Goal: Task Accomplishment & Management: Complete application form

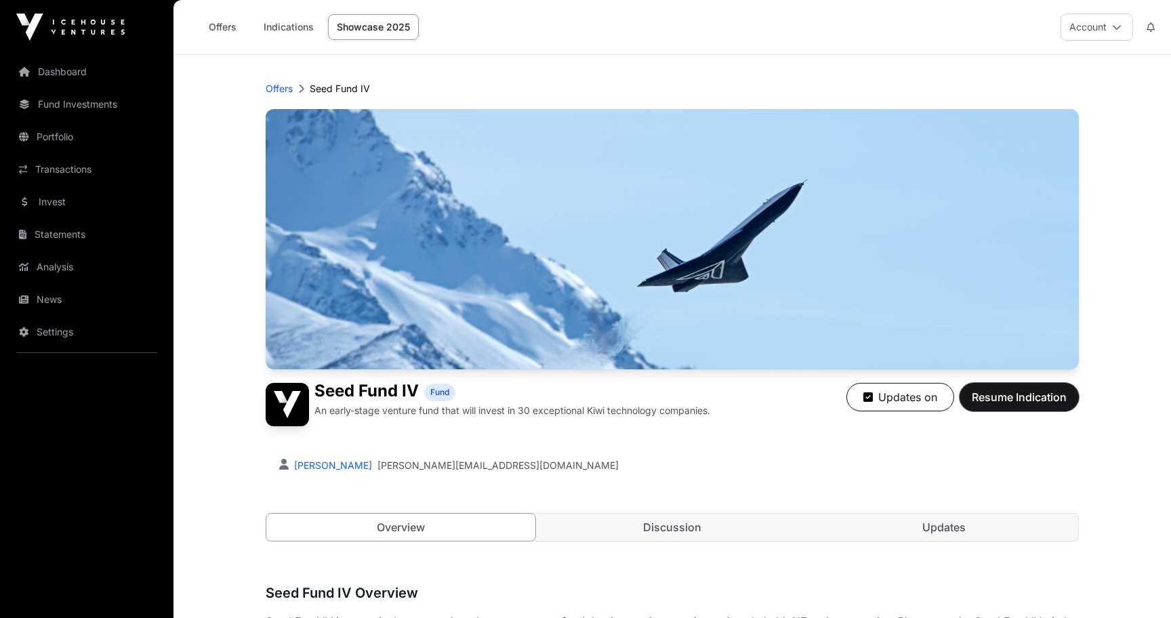
click at [998, 404] on span "Resume Indication" at bounding box center [1019, 397] width 95 height 16
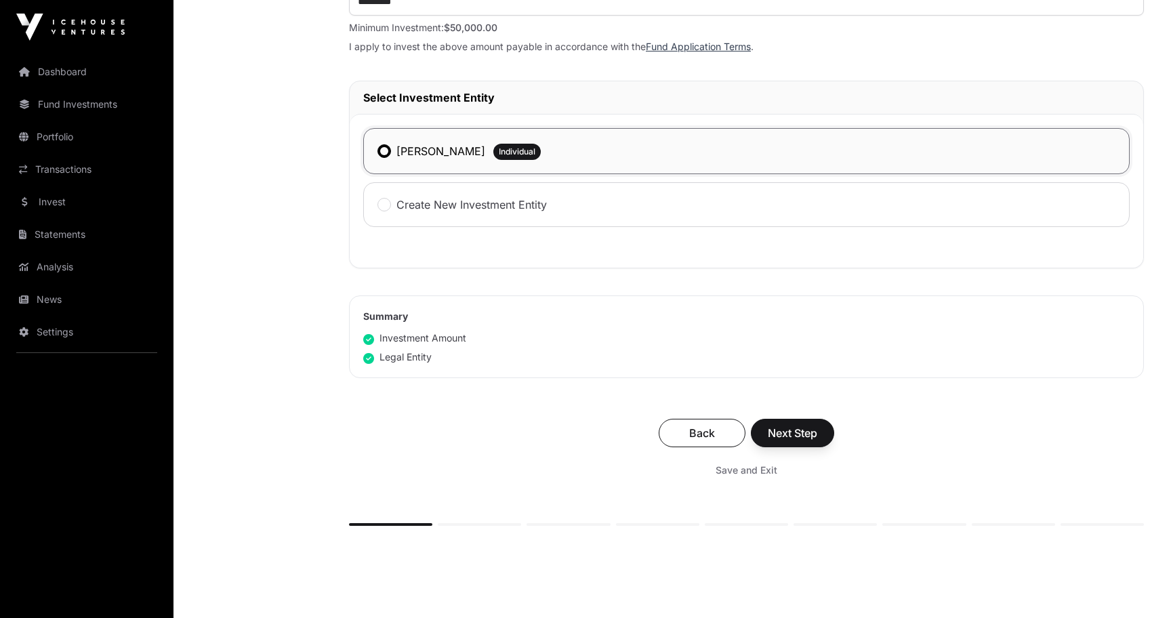
scroll to position [598, 0]
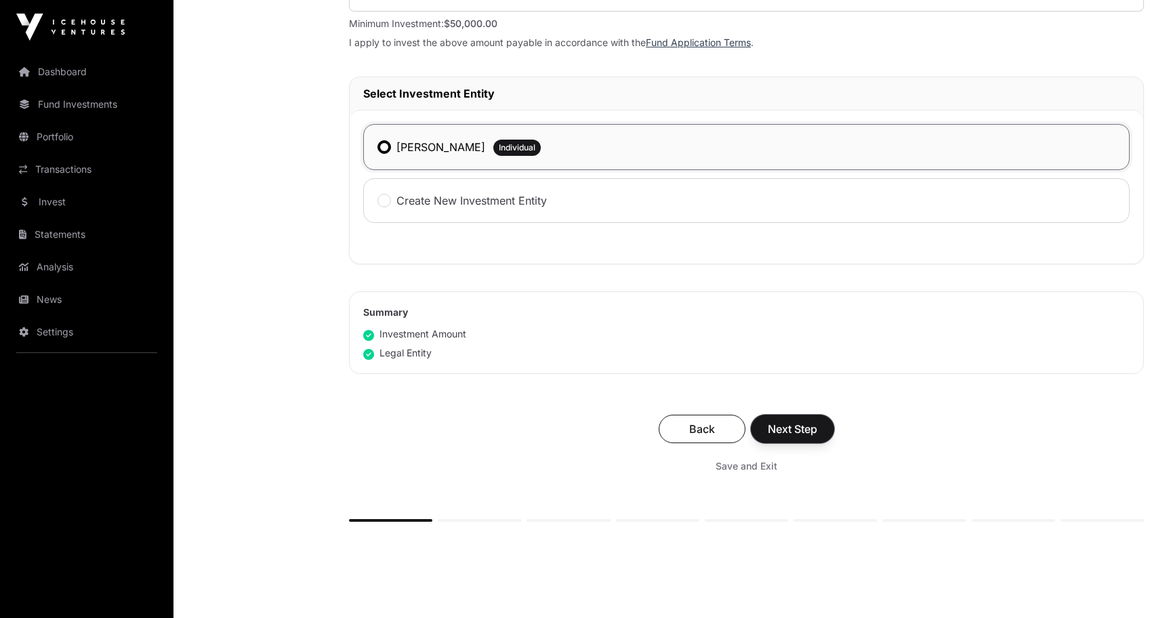
click at [805, 428] on span "Next Step" at bounding box center [792, 429] width 49 height 16
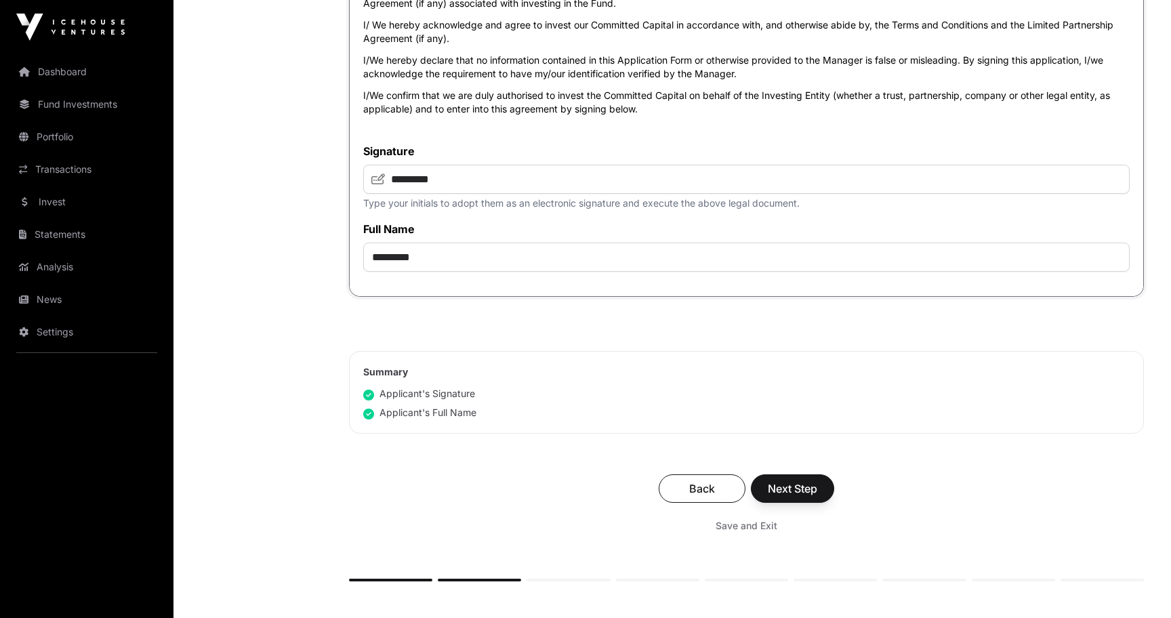
scroll to position [3023, 0]
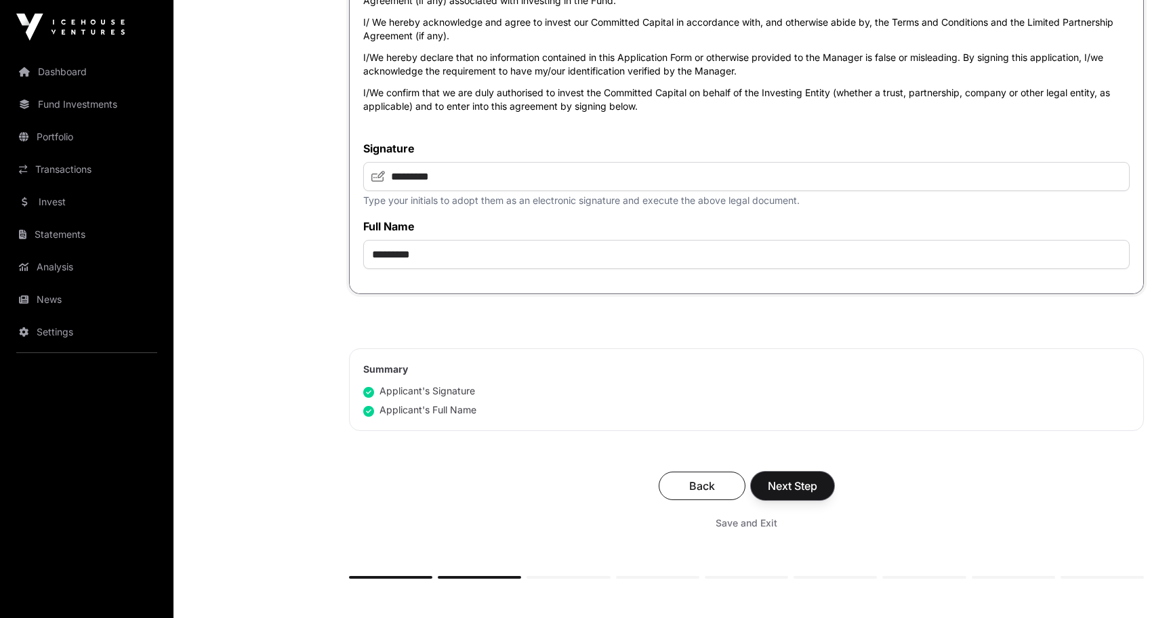
click at [784, 494] on span "Next Step" at bounding box center [792, 486] width 49 height 16
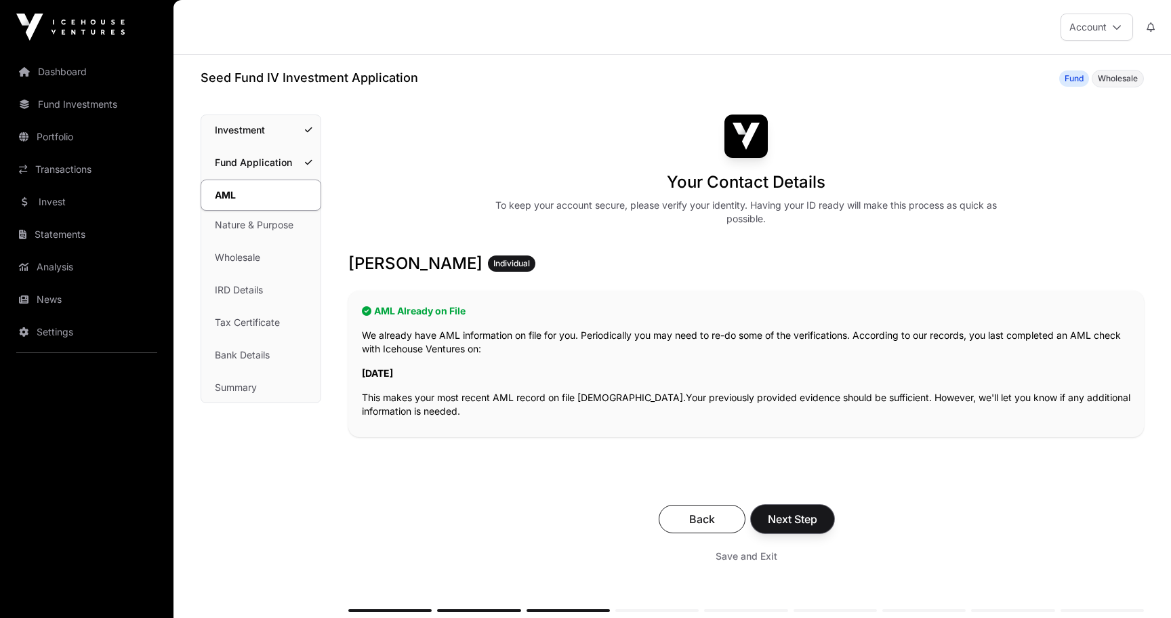
click at [803, 514] on span "Next Step" at bounding box center [792, 519] width 49 height 16
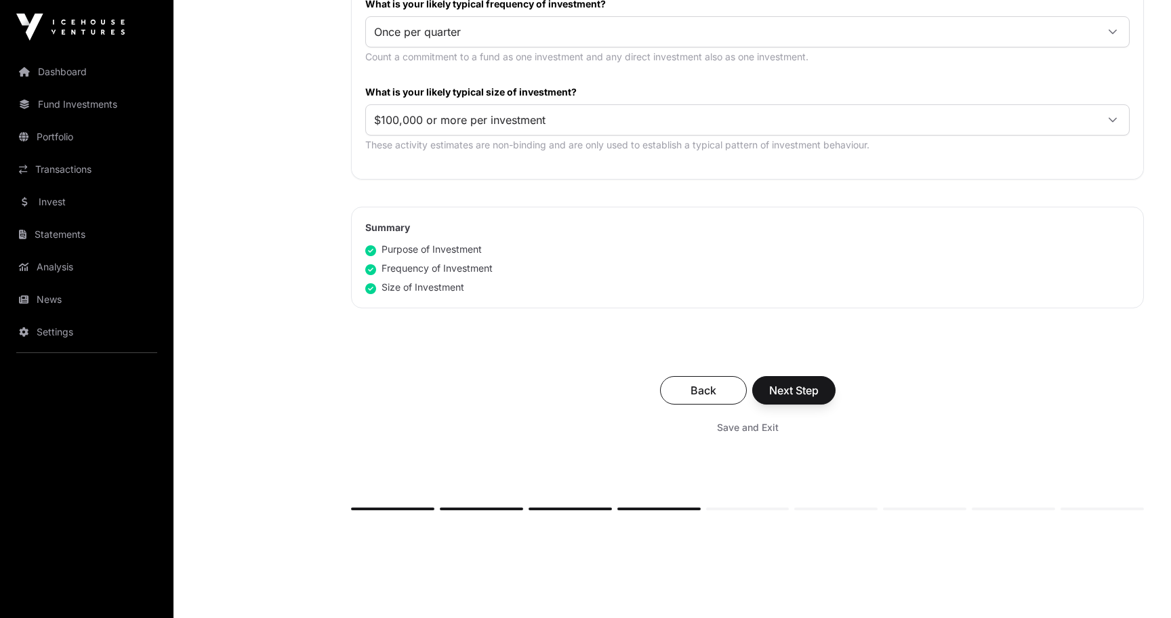
scroll to position [741, 0]
click at [816, 389] on span "Next Step" at bounding box center [793, 388] width 49 height 16
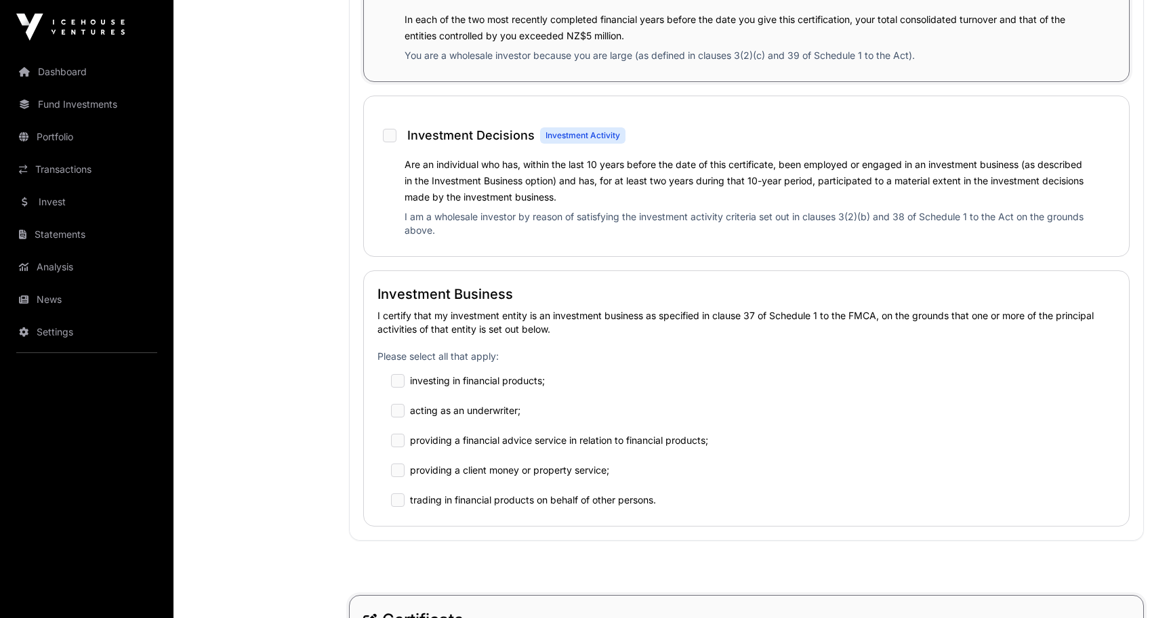
scroll to position [1196, 0]
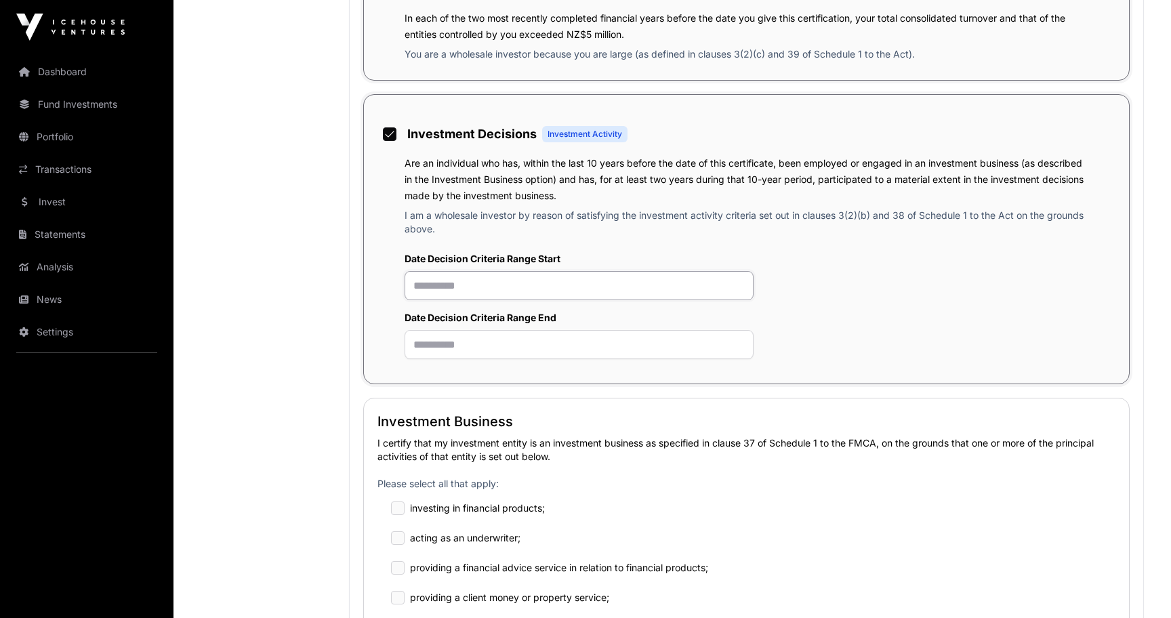
click at [659, 294] on input "text" at bounding box center [579, 285] width 349 height 29
type input "**********"
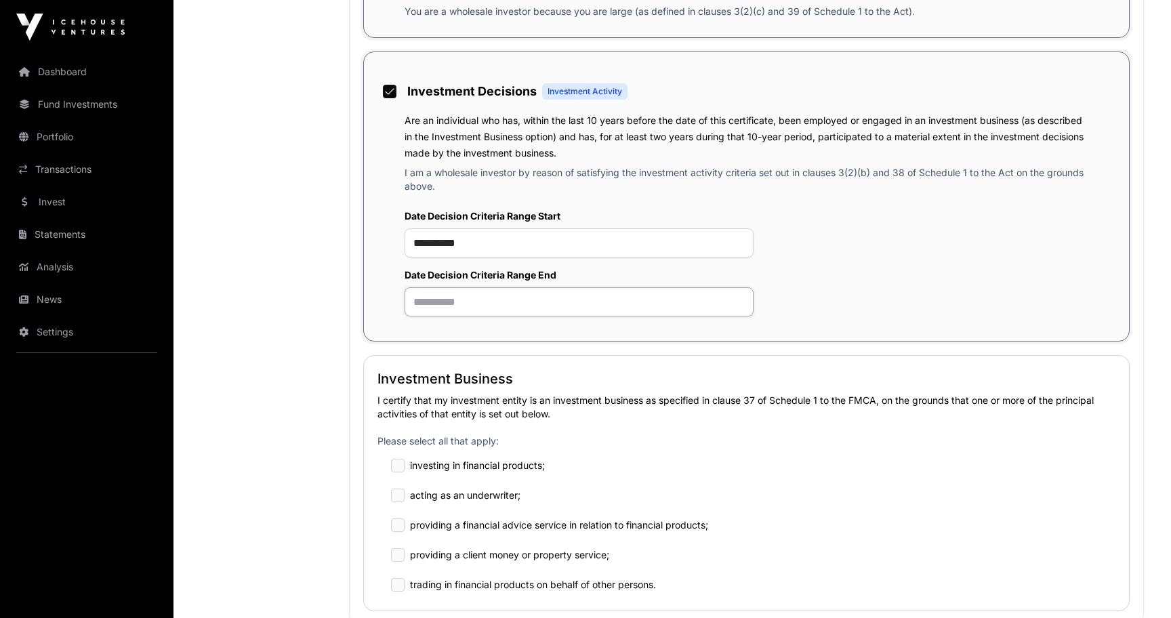
scroll to position [1419, 0]
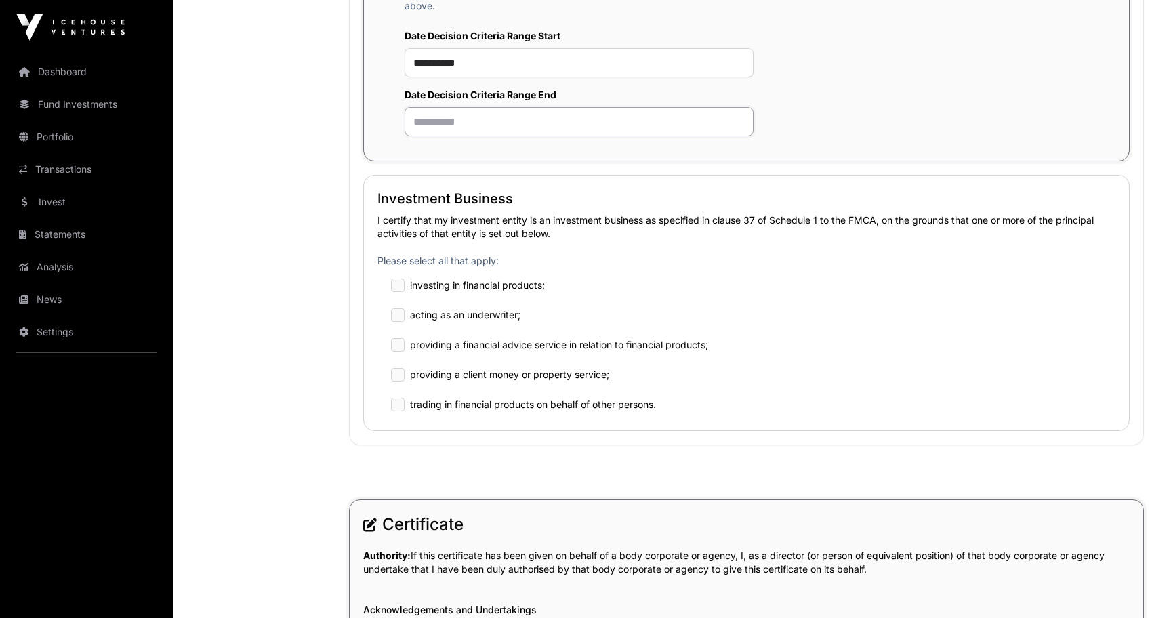
click at [645, 127] on input "text" at bounding box center [579, 121] width 349 height 29
type input "**********"
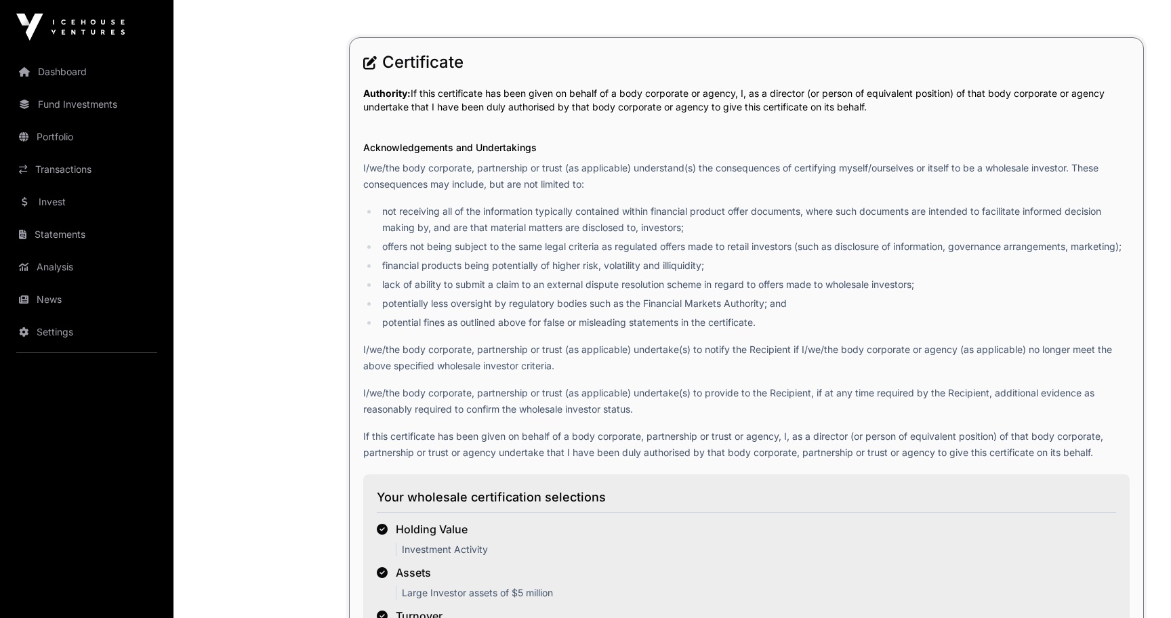
scroll to position [2432, 0]
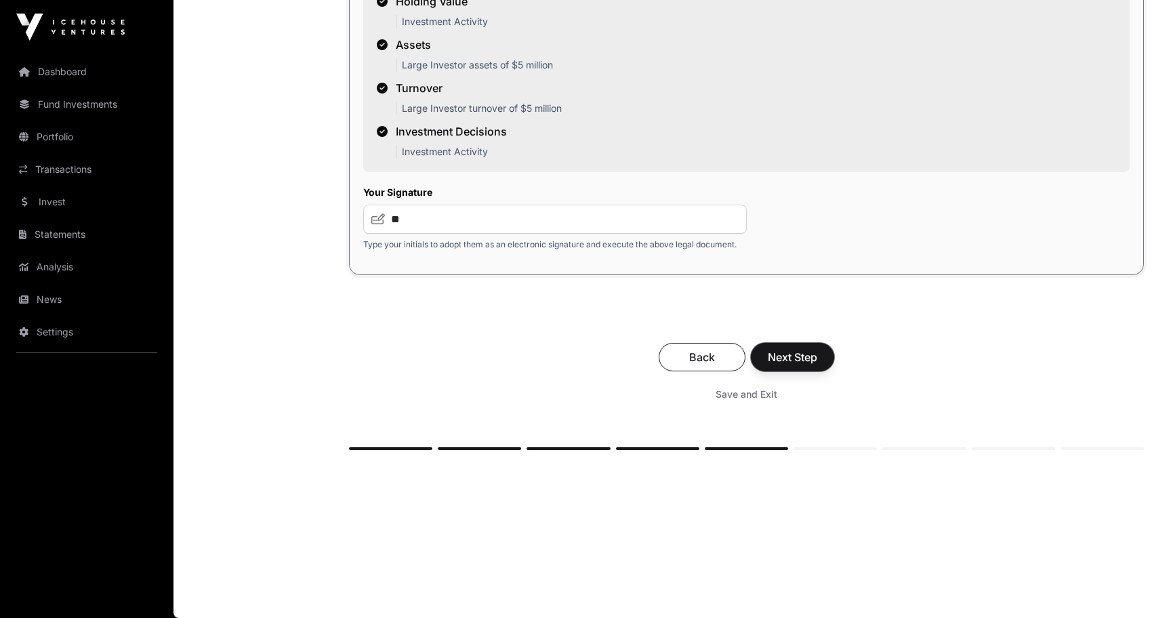
click at [804, 363] on span "Next Step" at bounding box center [792, 357] width 49 height 16
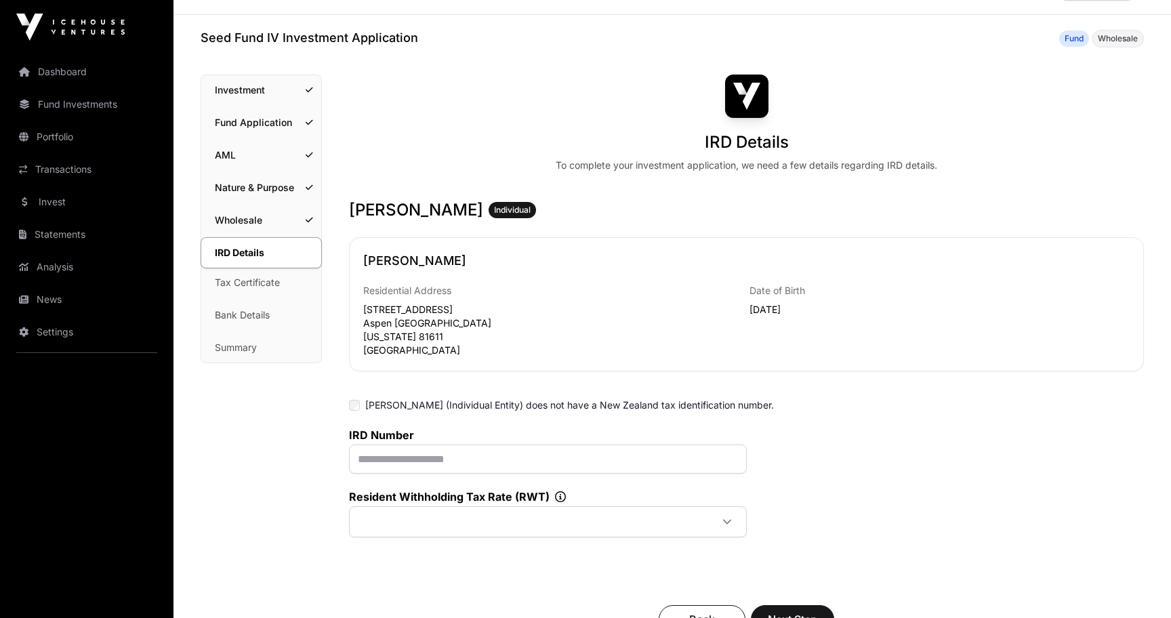
scroll to position [68, 0]
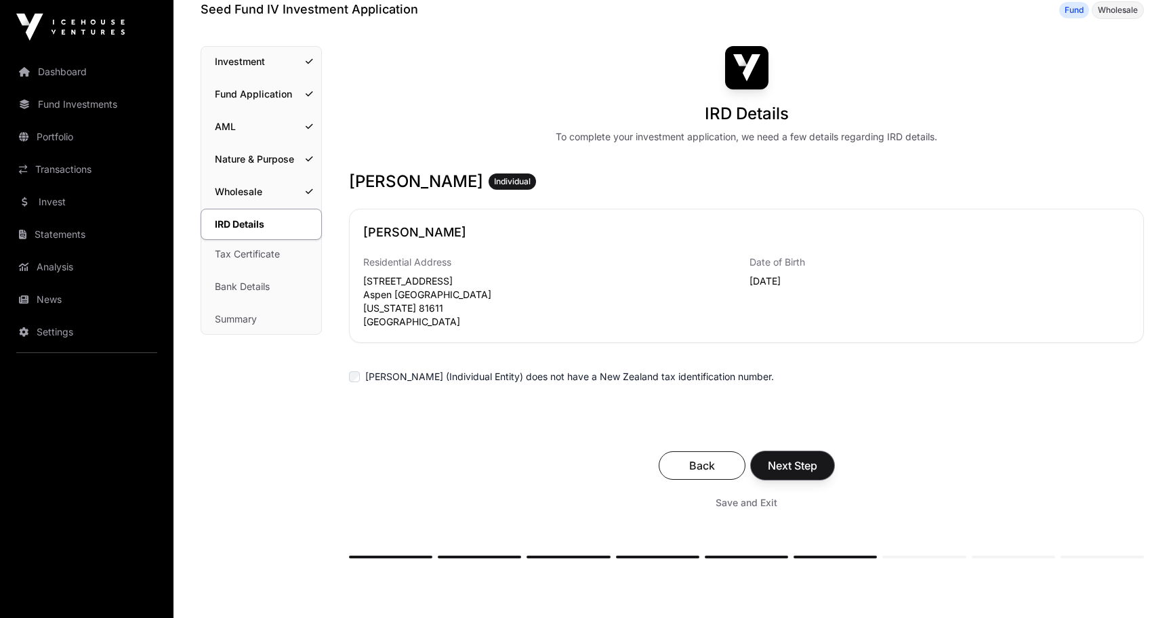
click at [811, 457] on span "Next Step" at bounding box center [792, 465] width 49 height 16
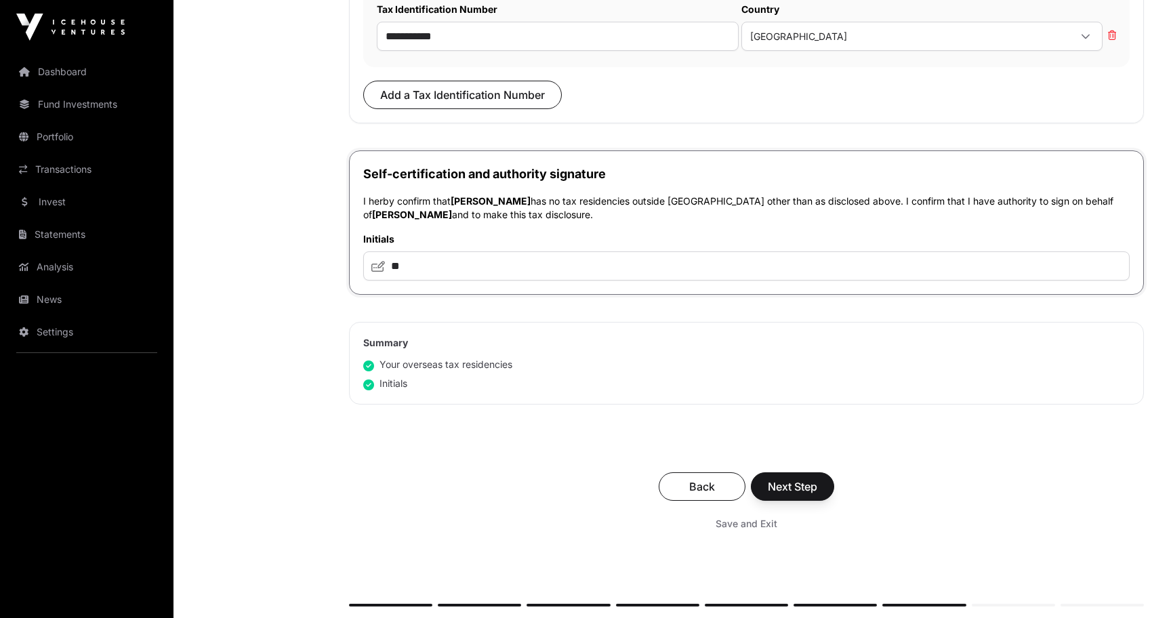
scroll to position [1101, 0]
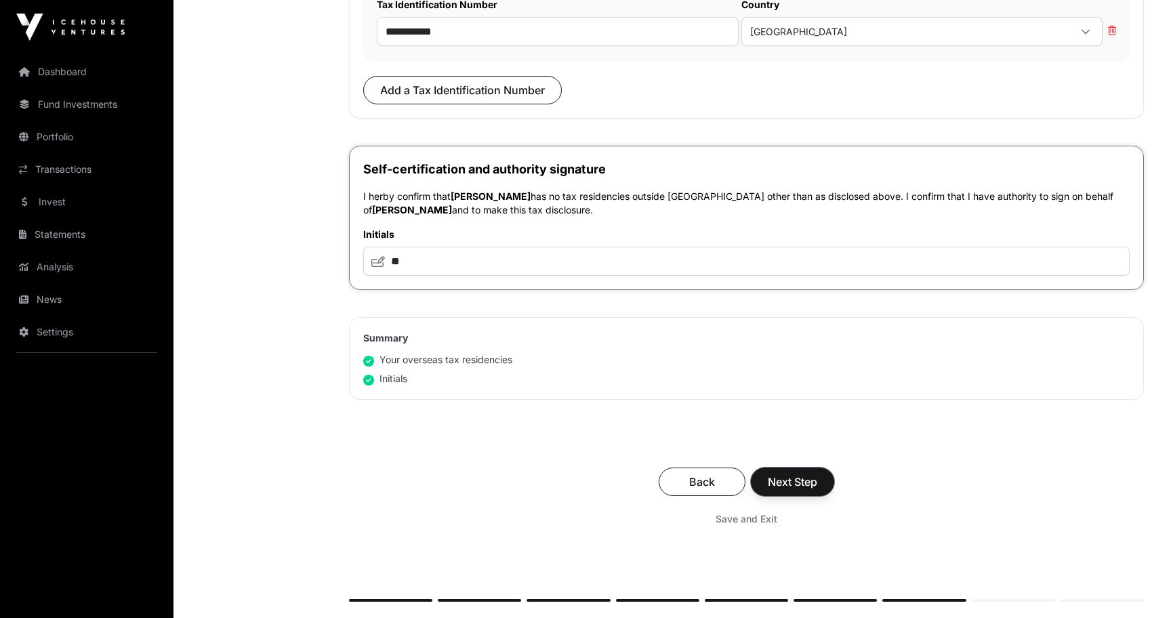
click at [797, 489] on span "Next Step" at bounding box center [792, 482] width 49 height 16
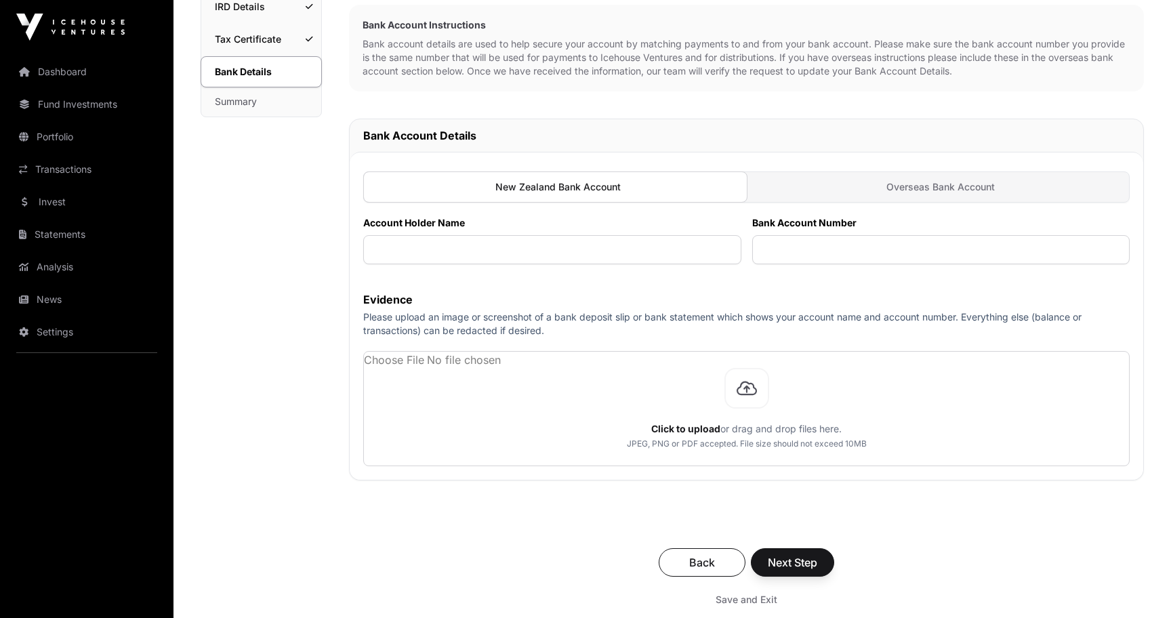
scroll to position [289, 0]
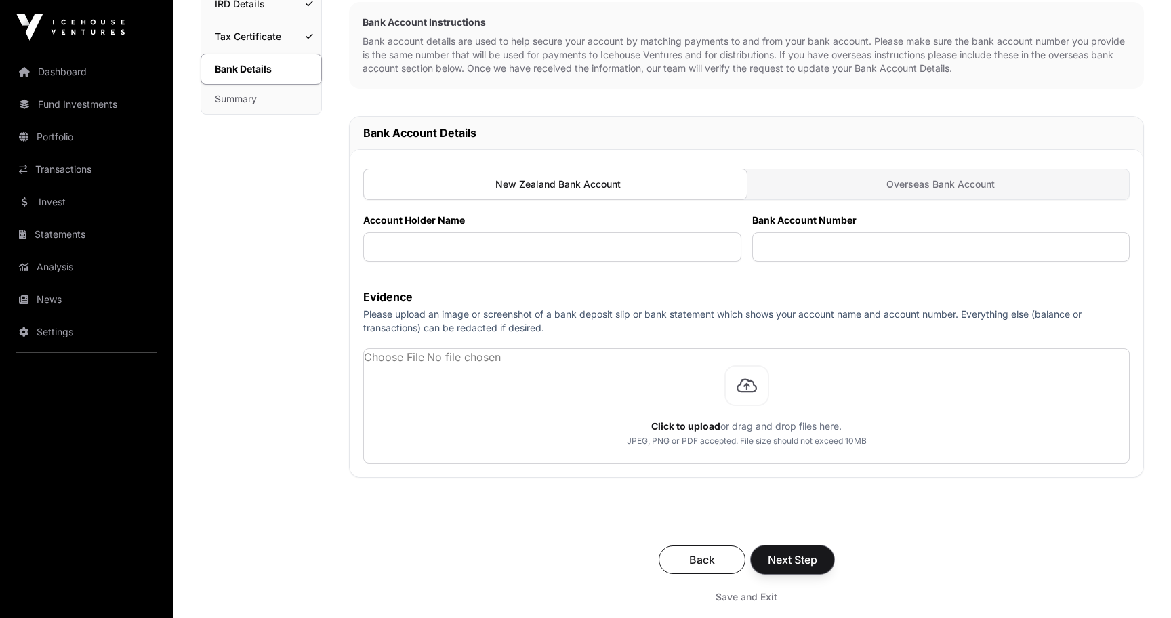
click at [828, 560] on button "Next Step" at bounding box center [792, 560] width 83 height 28
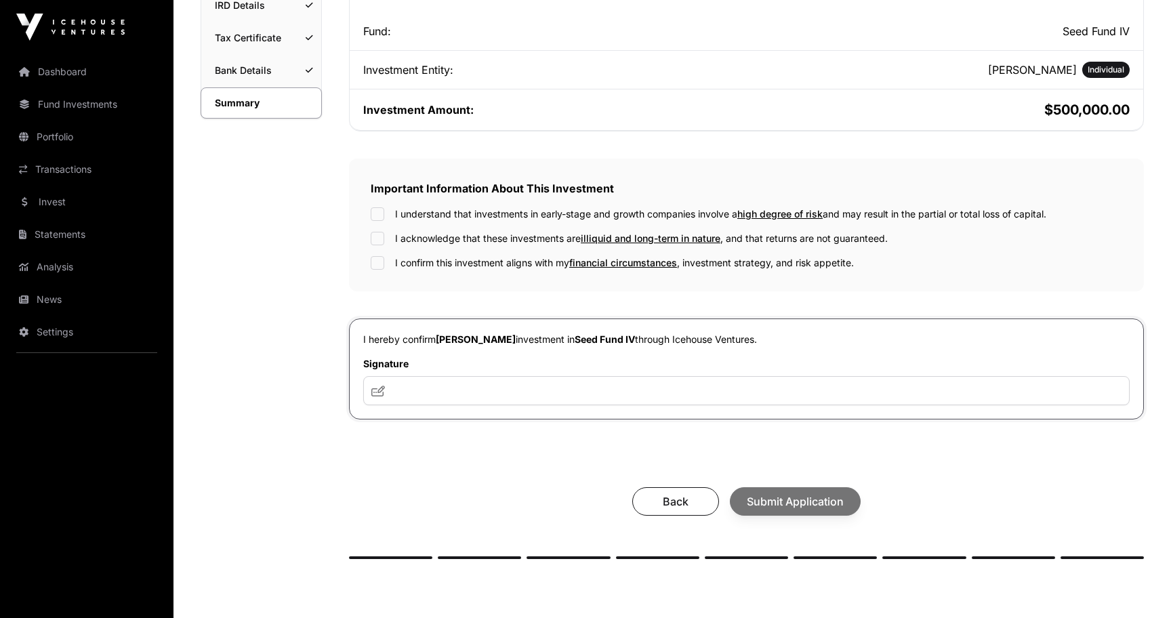
scroll to position [289, 0]
click at [785, 503] on div "Back Submit Application" at bounding box center [747, 500] width 768 height 28
click at [799, 506] on div "Back Submit Application" at bounding box center [747, 500] width 768 height 28
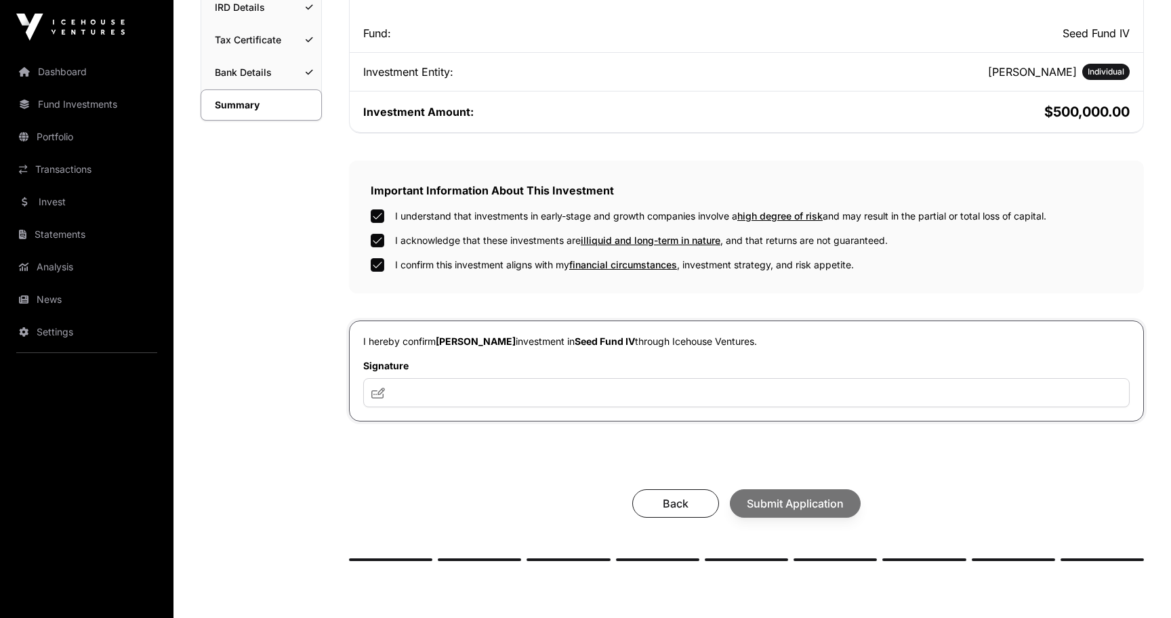
scroll to position [302, 0]
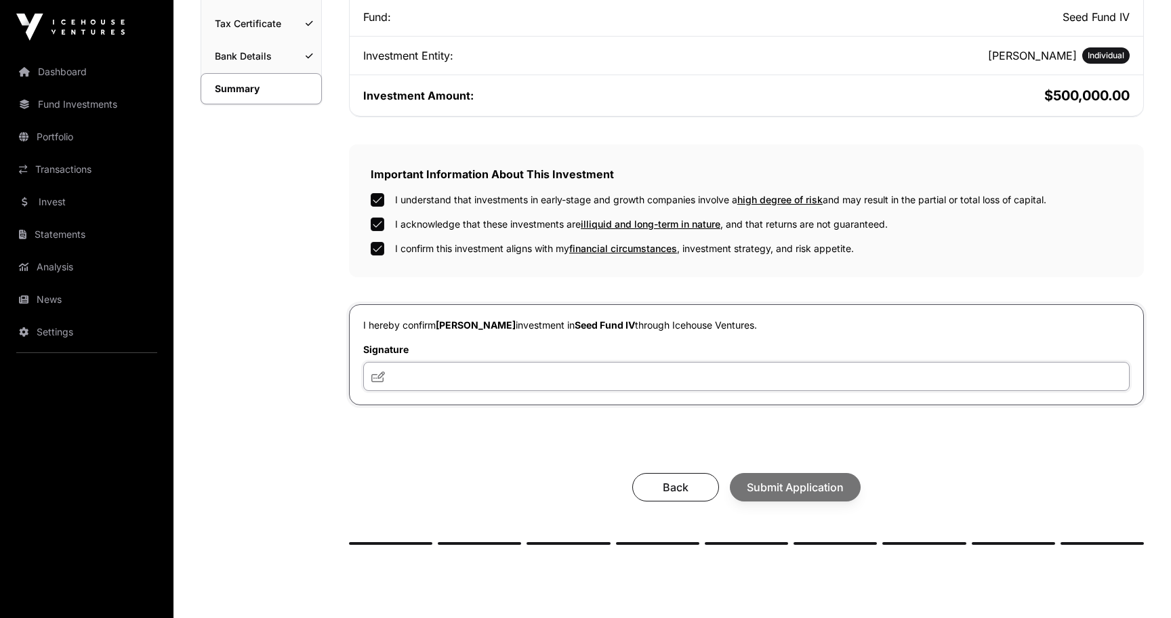
click at [928, 382] on input "text" at bounding box center [746, 376] width 767 height 29
type input "**********"
click at [837, 489] on span "Submit Application" at bounding box center [795, 487] width 97 height 16
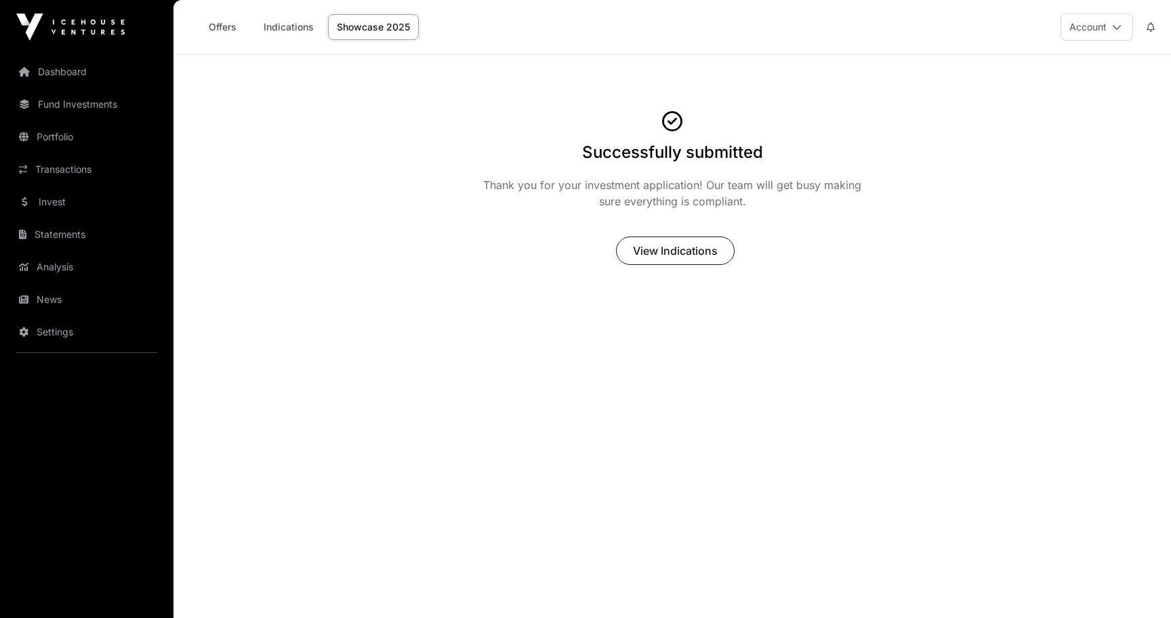
click at [914, 380] on main "Successfully submitted Thank you for your investment application! Our team will…" at bounding box center [673, 364] width 998 height 618
